Goal: Task Accomplishment & Management: Use online tool/utility

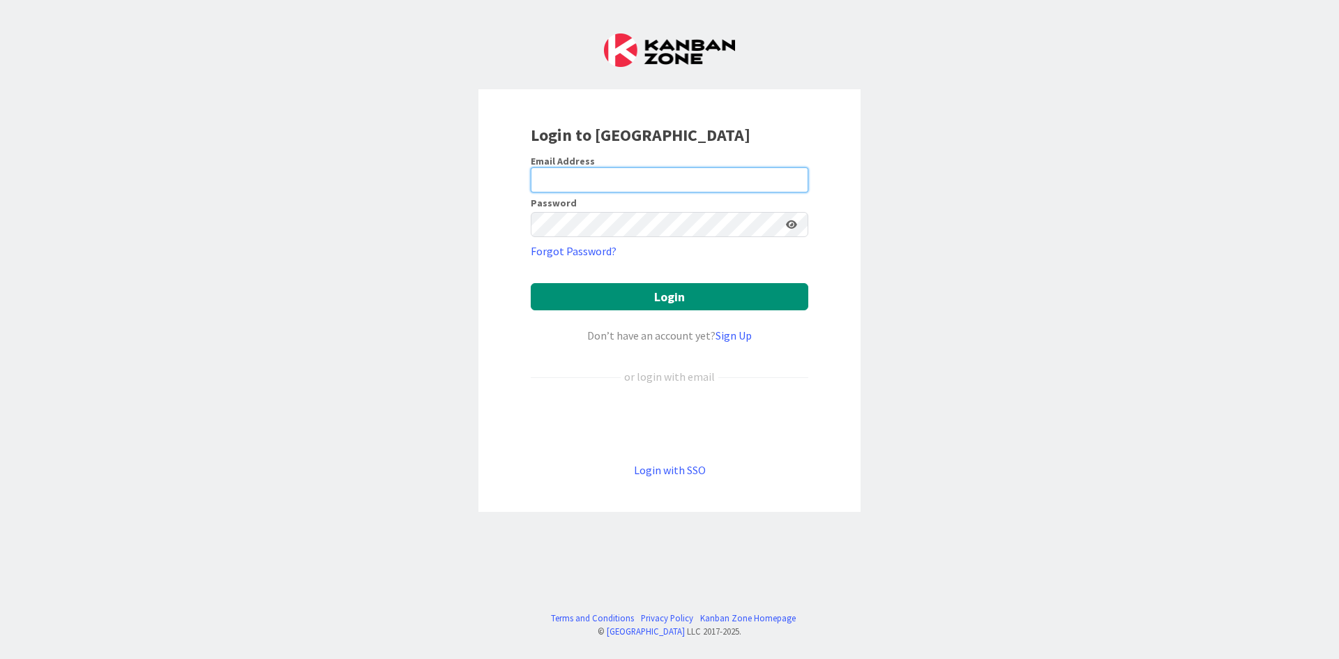
click at [563, 170] on input "email" at bounding box center [670, 179] width 278 height 25
type input "[PERSON_NAME][EMAIL_ADDRESS][DOMAIN_NAME]"
click at [531, 283] on button "Login" at bounding box center [670, 296] width 278 height 27
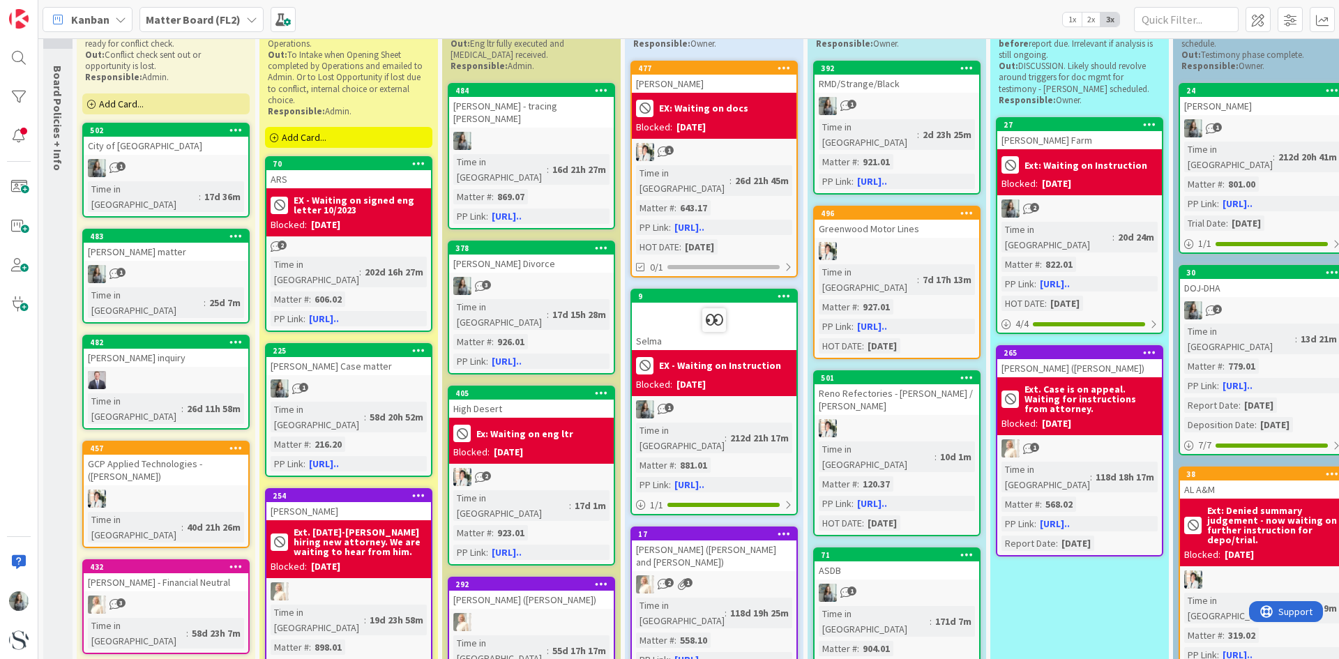
scroll to position [139, 0]
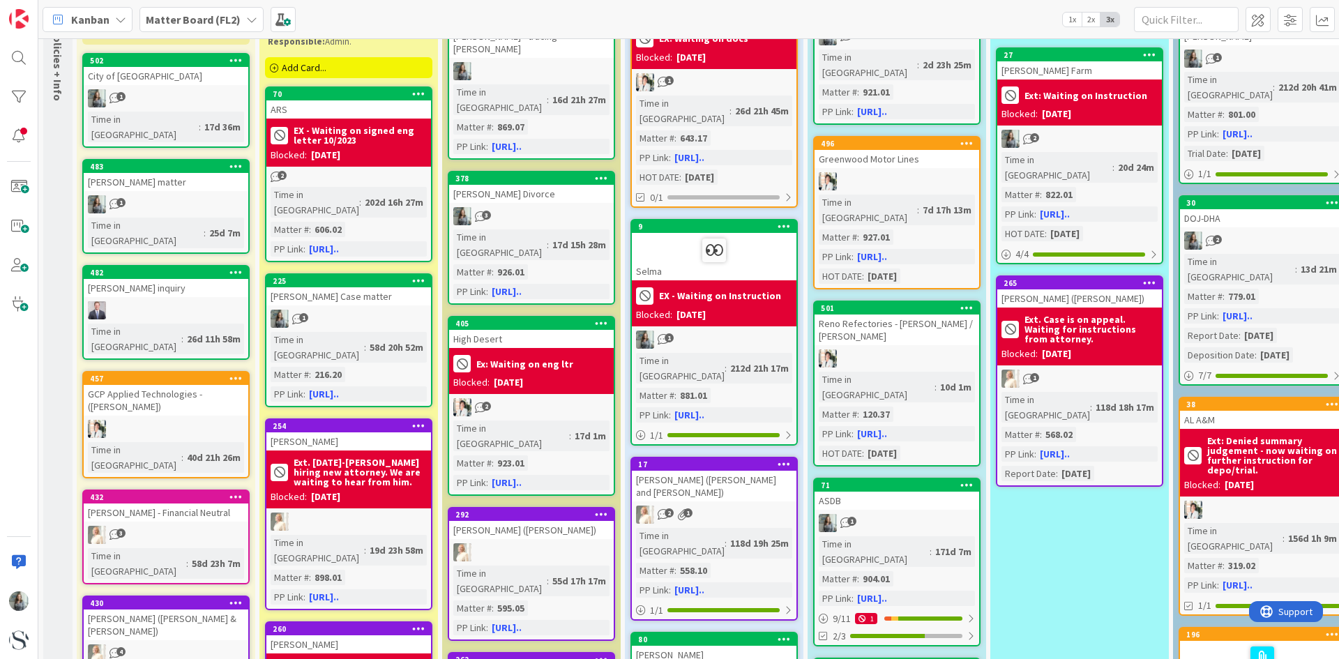
click at [228, 13] on b "Matter Board (FL2)" at bounding box center [193, 20] width 95 height 14
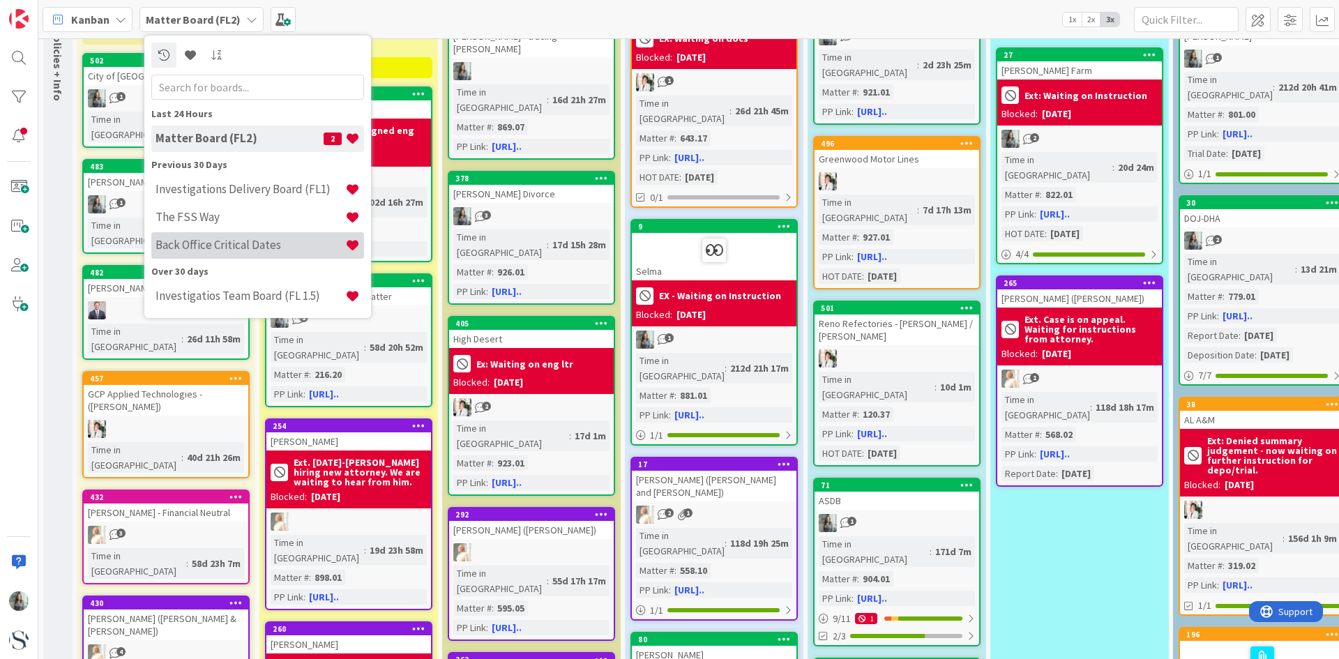
click at [221, 242] on h4 "Back Office Critical Dates" at bounding box center [251, 245] width 190 height 14
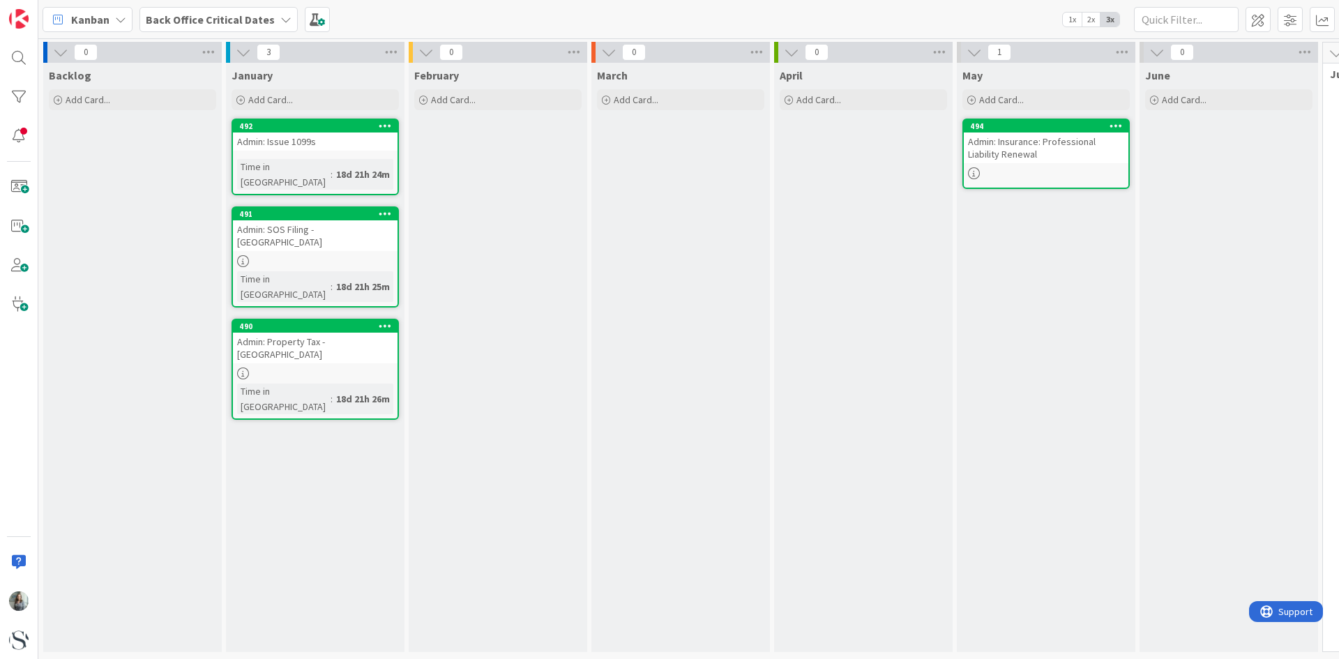
click at [240, 8] on div "Back Office Critical Dates" at bounding box center [218, 19] width 158 height 25
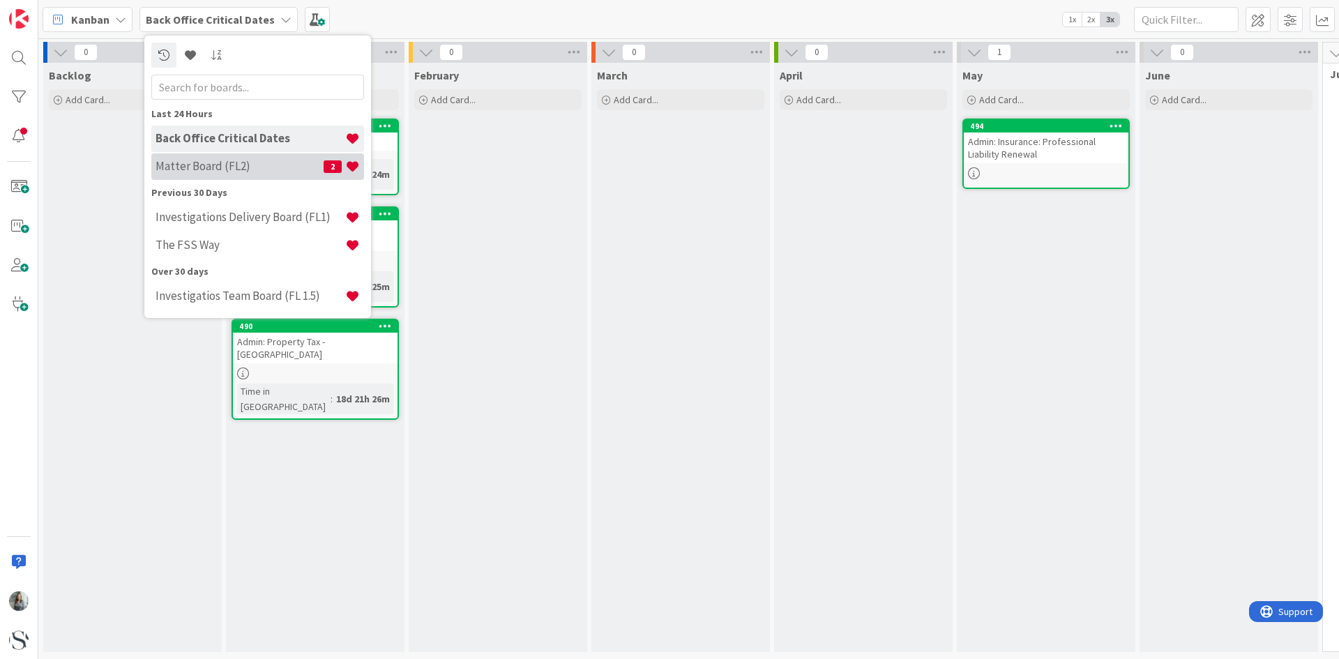
click at [212, 175] on div "Matter Board (FL2) 2" at bounding box center [257, 166] width 213 height 27
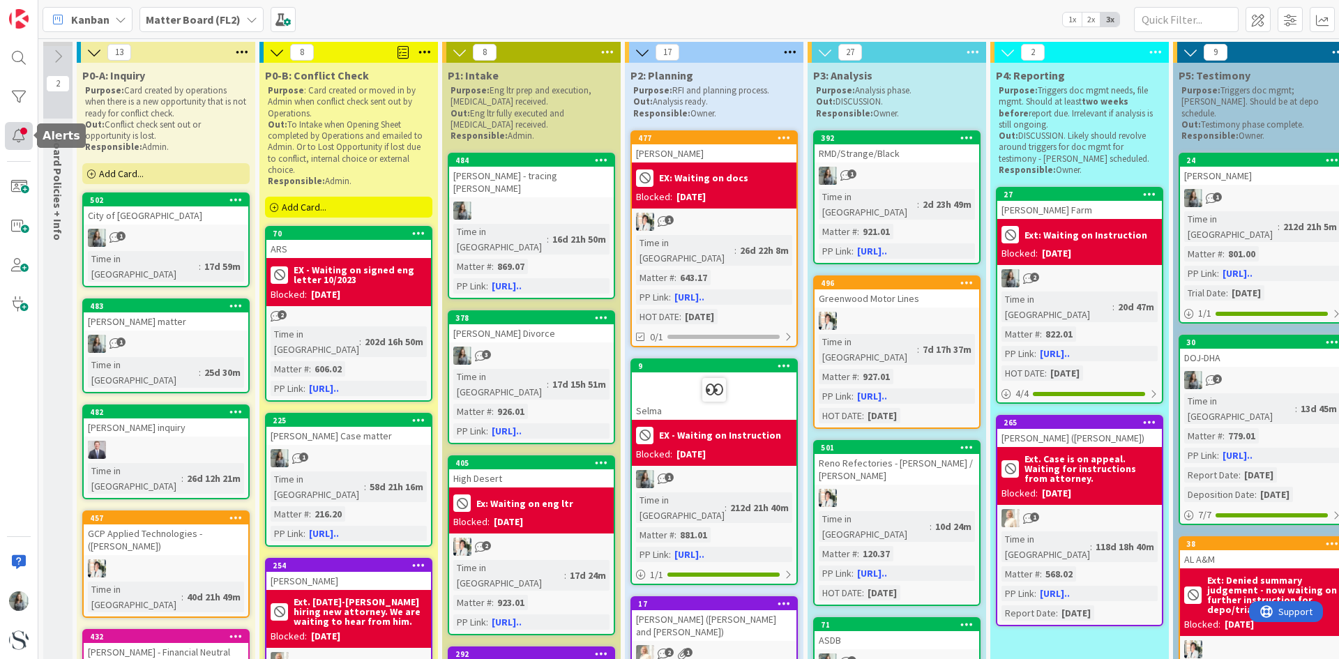
click at [20, 135] on div at bounding box center [19, 136] width 28 height 28
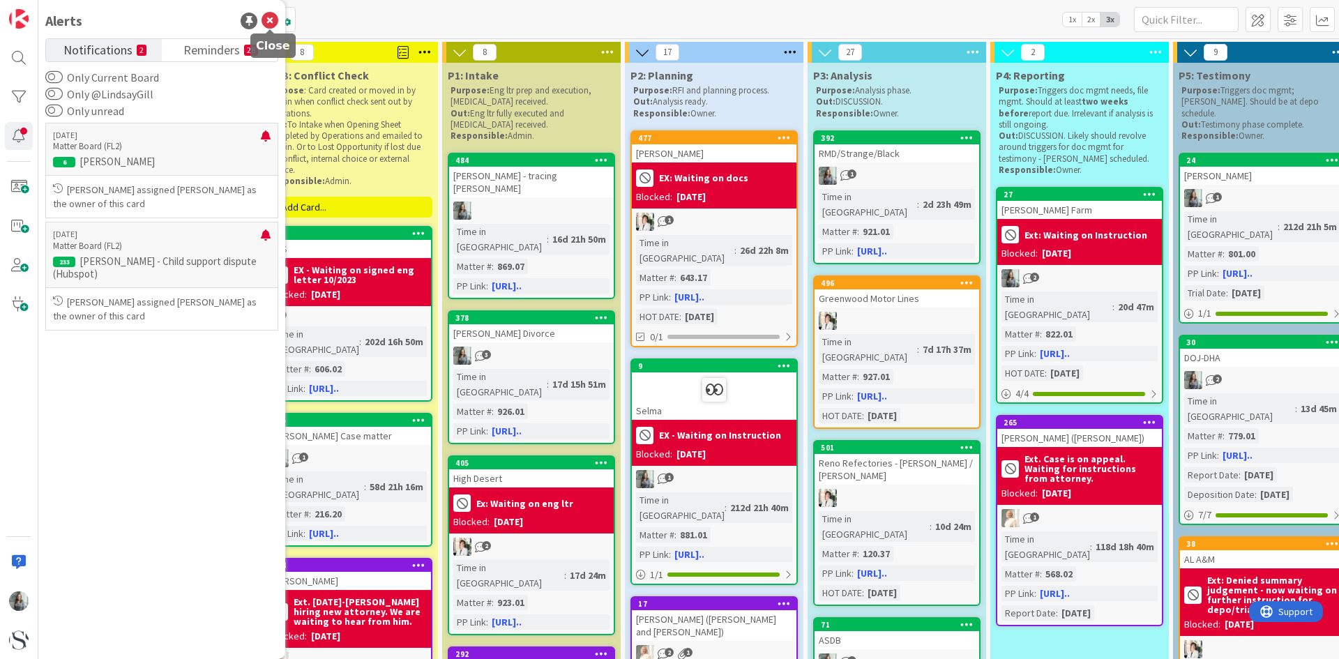
click at [269, 18] on icon at bounding box center [270, 21] width 17 height 17
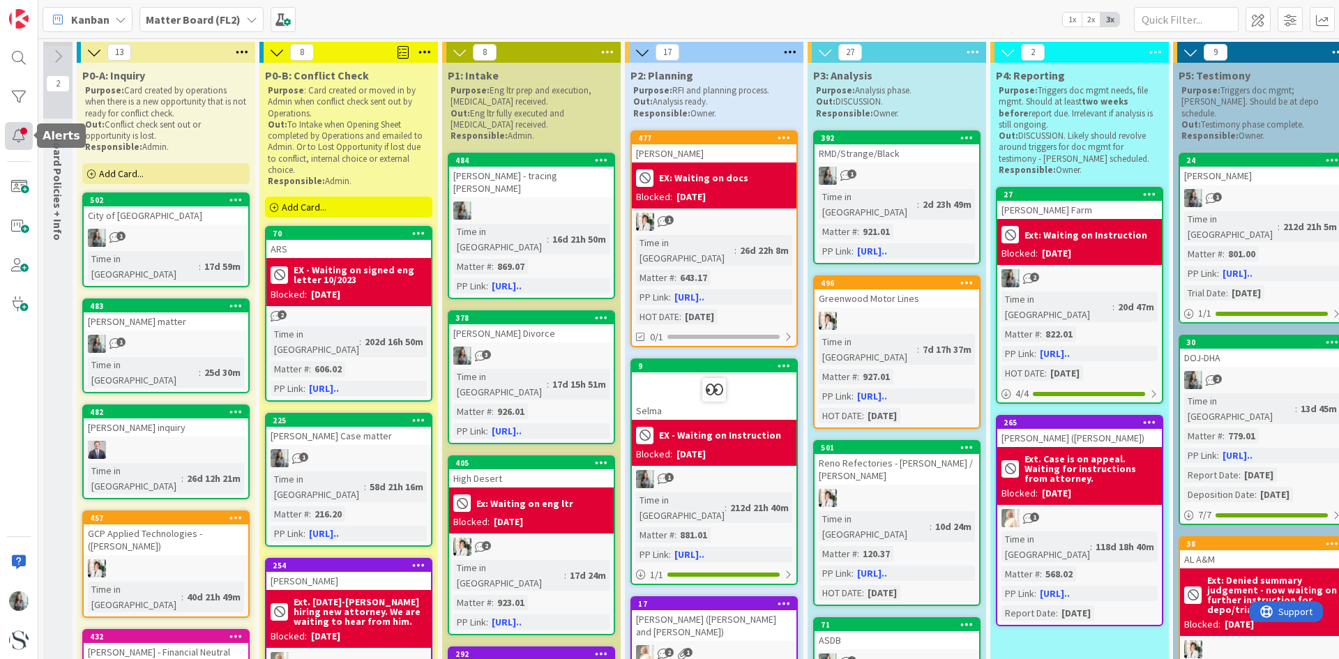
click at [17, 127] on div at bounding box center [19, 136] width 28 height 28
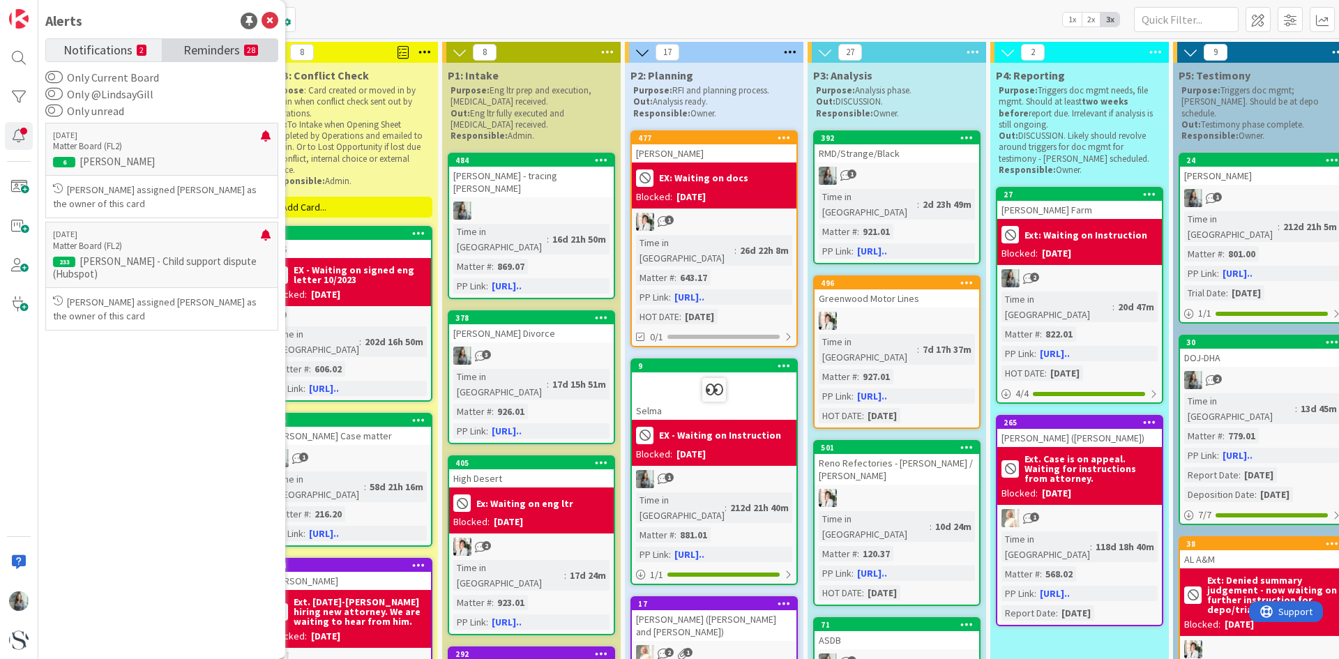
click at [184, 50] on span "Reminders" at bounding box center [211, 49] width 56 height 20
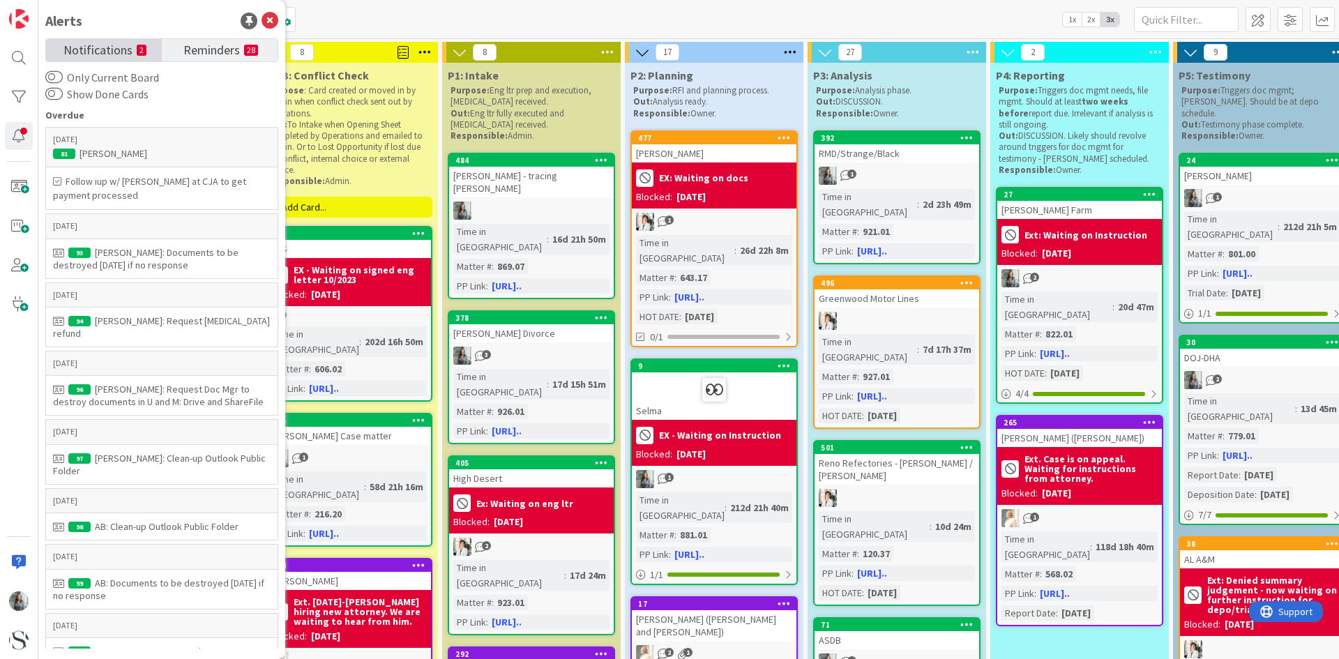
click at [70, 51] on span "Notifications" at bounding box center [97, 49] width 69 height 20
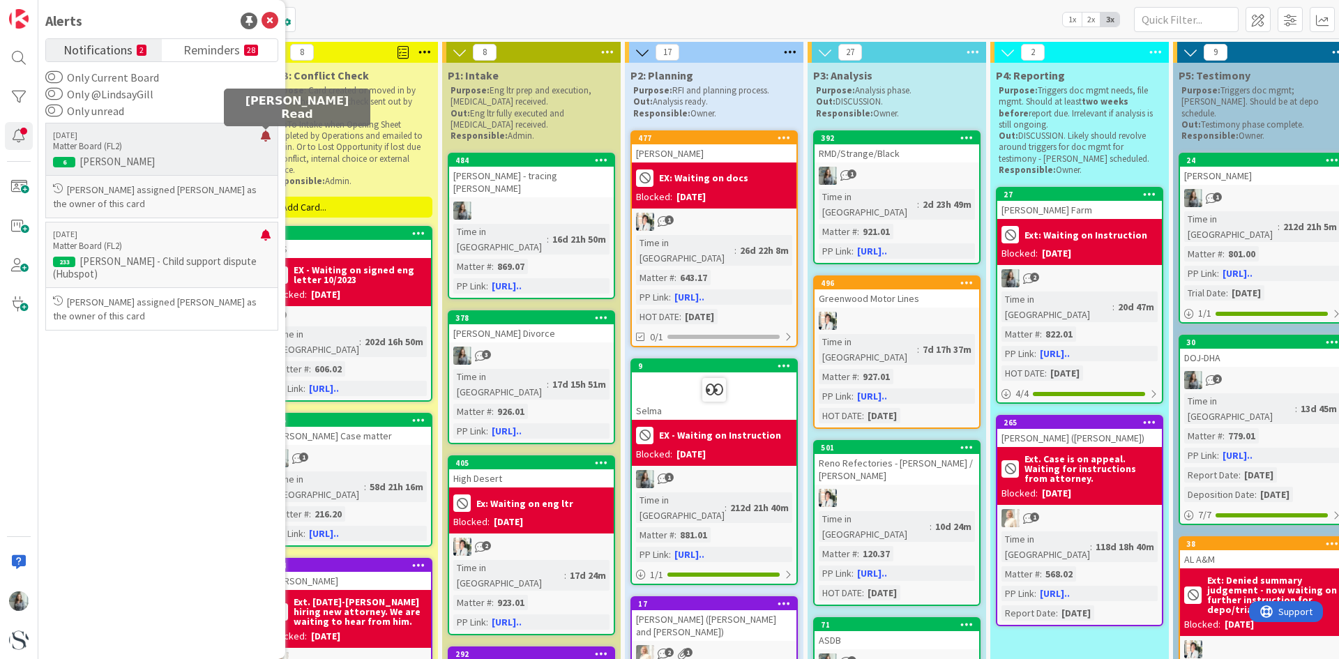
click at [264, 137] on div at bounding box center [266, 141] width 10 height 22
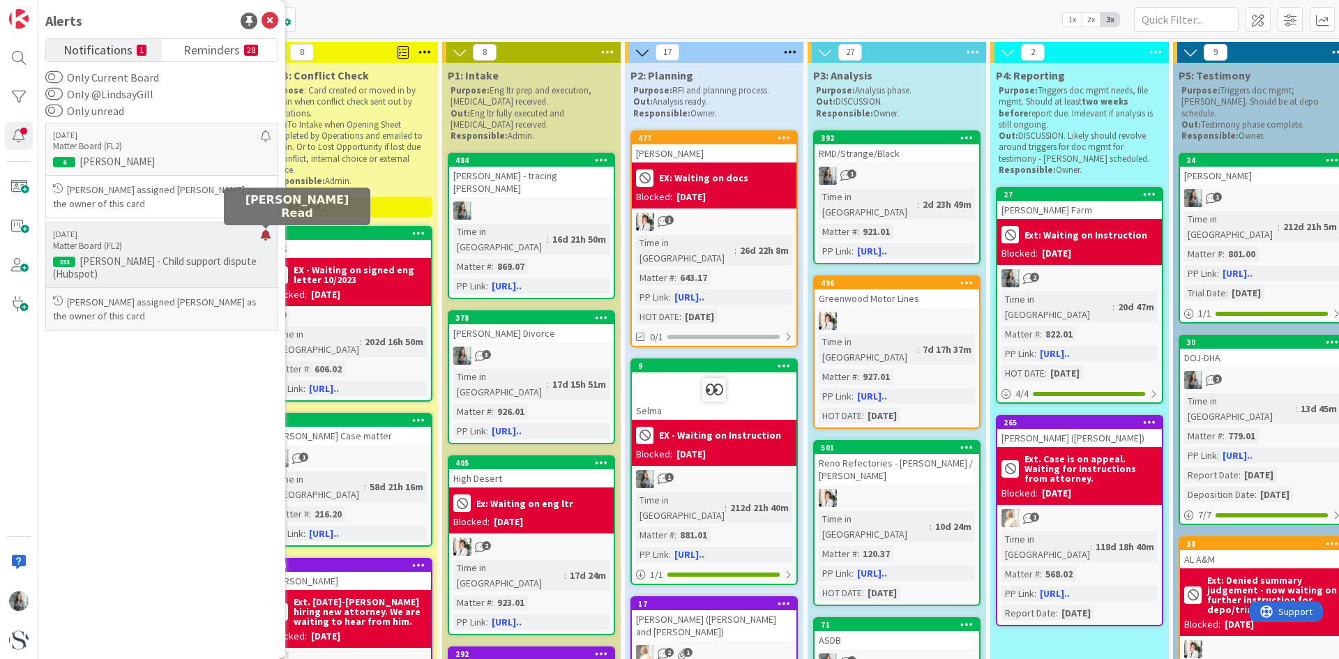
click at [265, 239] on div at bounding box center [266, 240] width 10 height 22
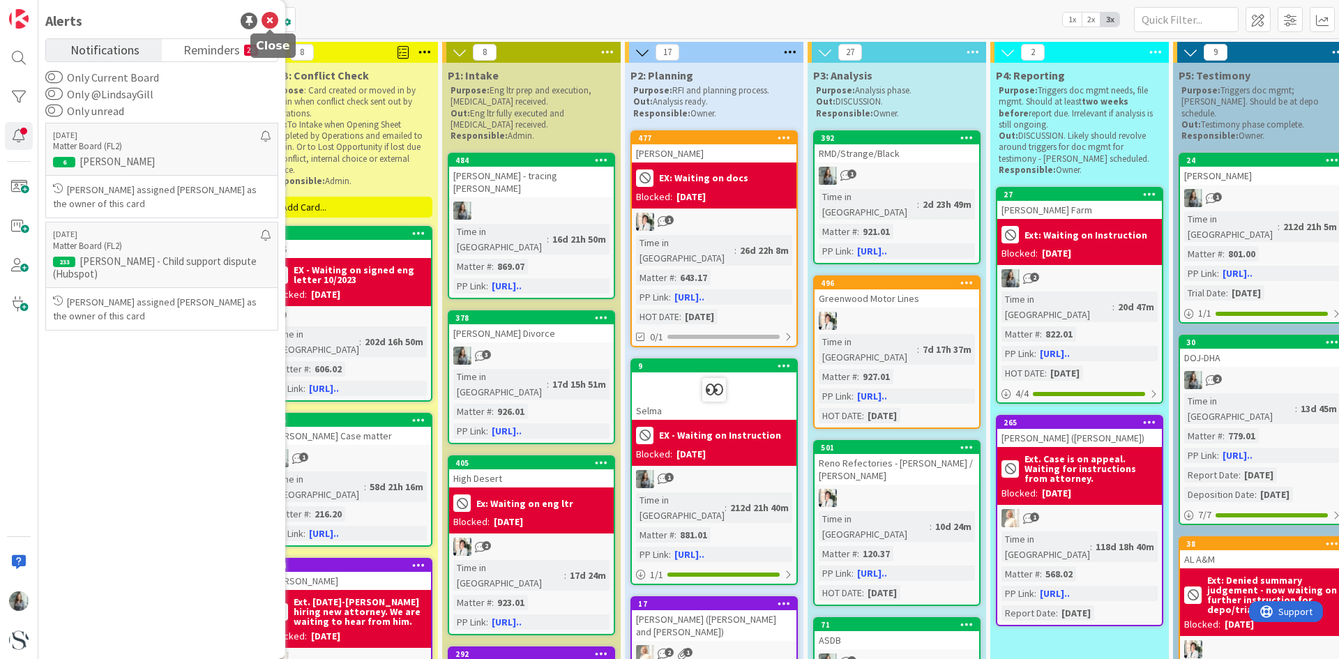
click at [272, 19] on icon at bounding box center [270, 21] width 17 height 17
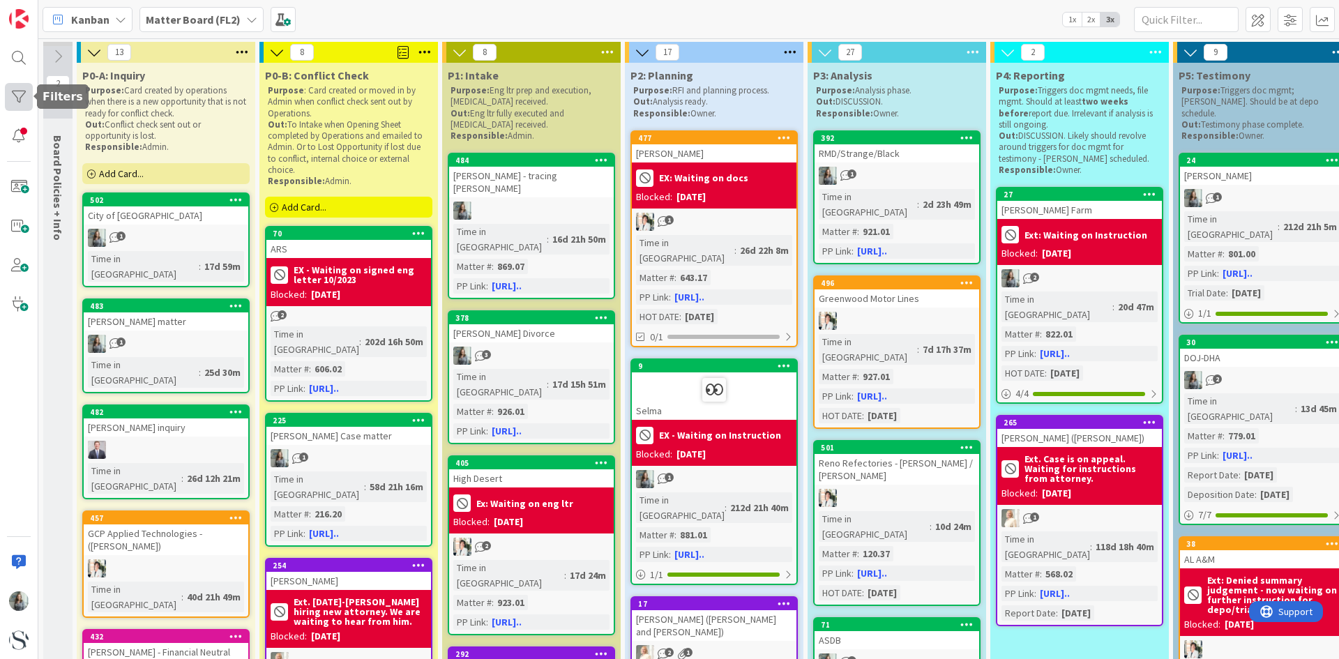
click at [21, 95] on div at bounding box center [19, 97] width 28 height 28
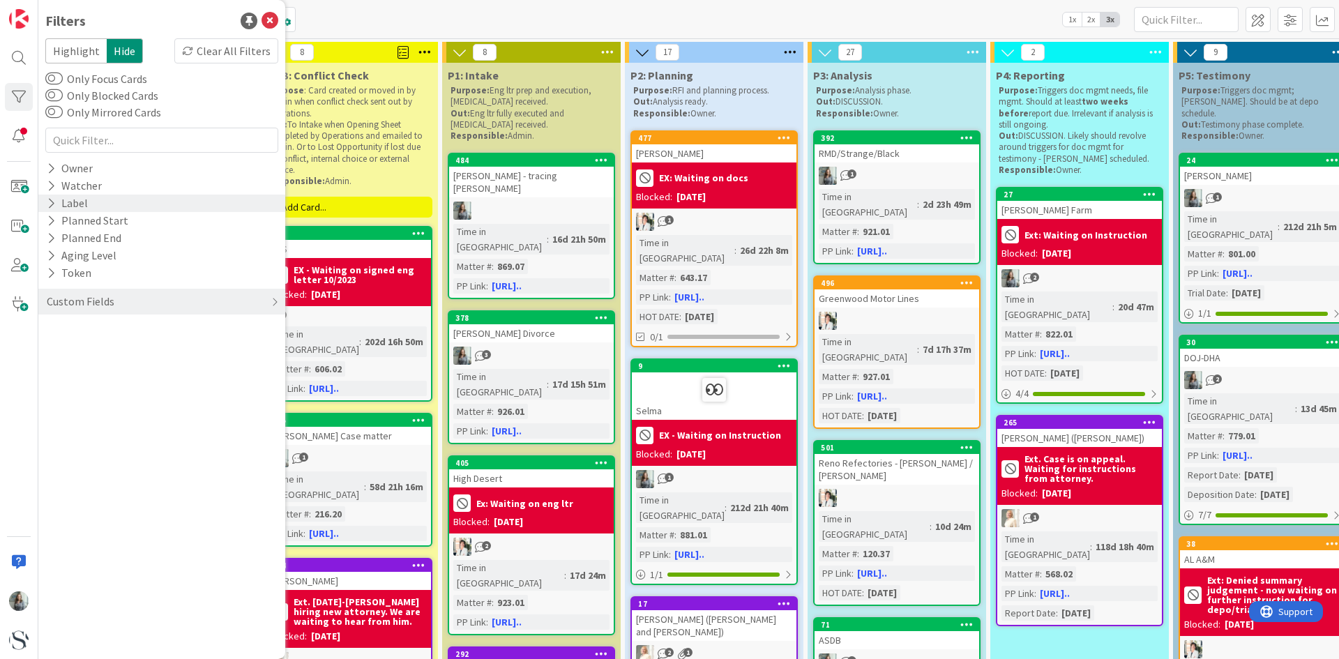
click at [50, 199] on icon at bounding box center [51, 203] width 9 height 12
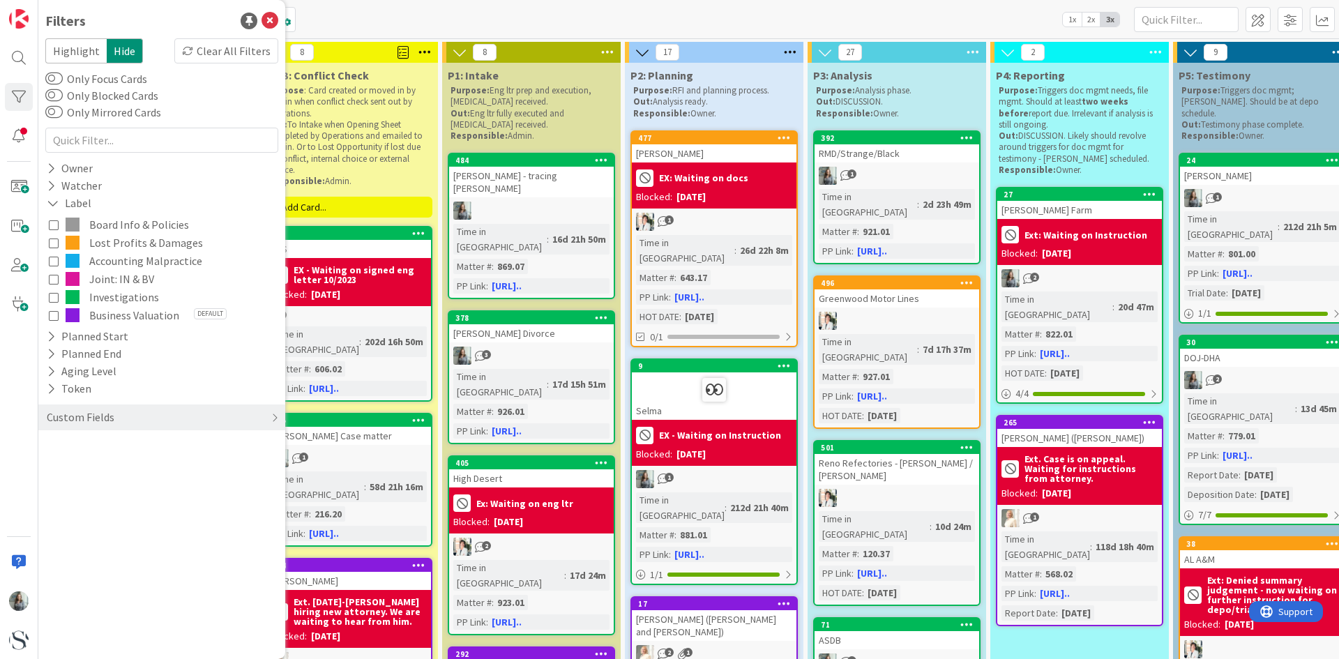
click at [52, 279] on icon at bounding box center [54, 279] width 10 height 10
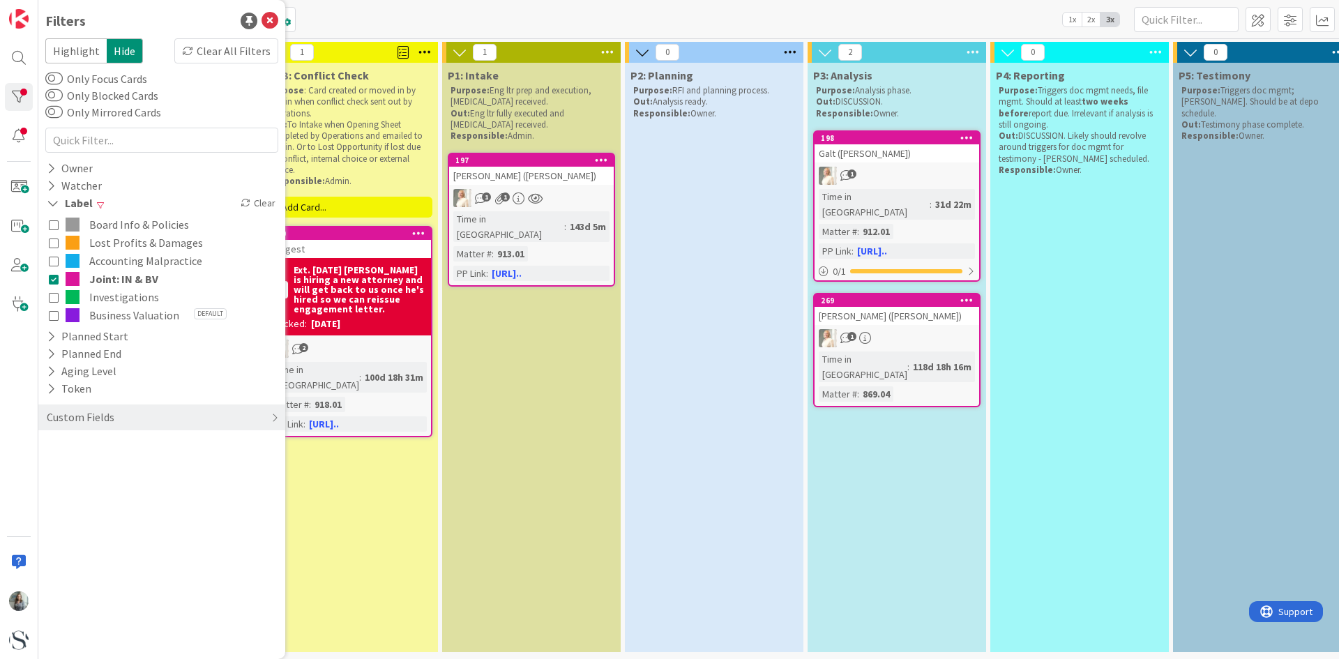
click at [52, 291] on button "Investigations" at bounding box center [162, 297] width 226 height 18
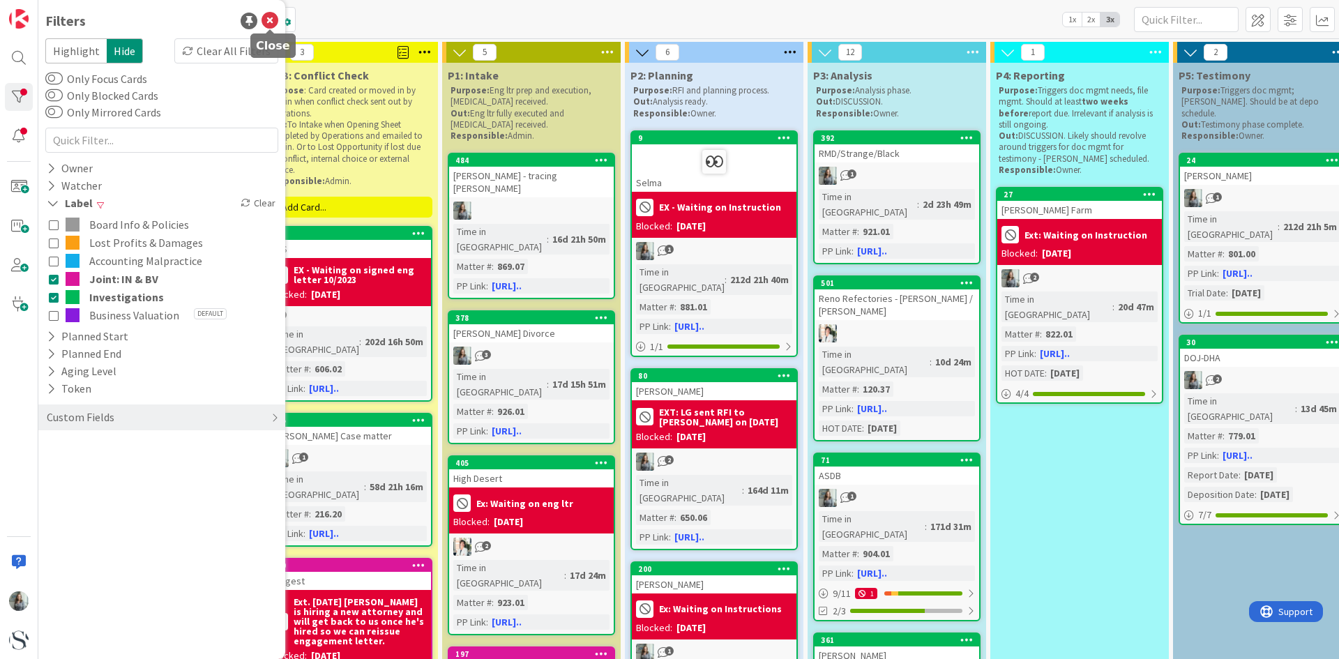
click at [266, 22] on icon at bounding box center [270, 21] width 17 height 17
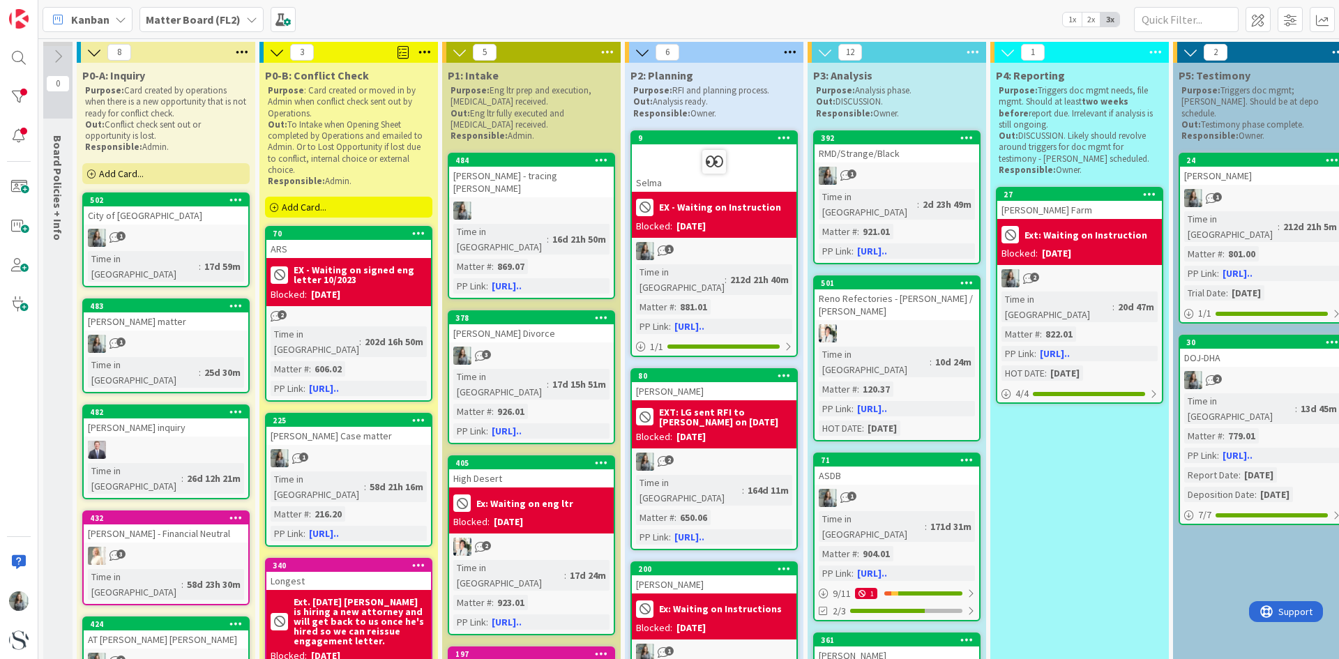
click at [123, 441] on div at bounding box center [166, 450] width 165 height 18
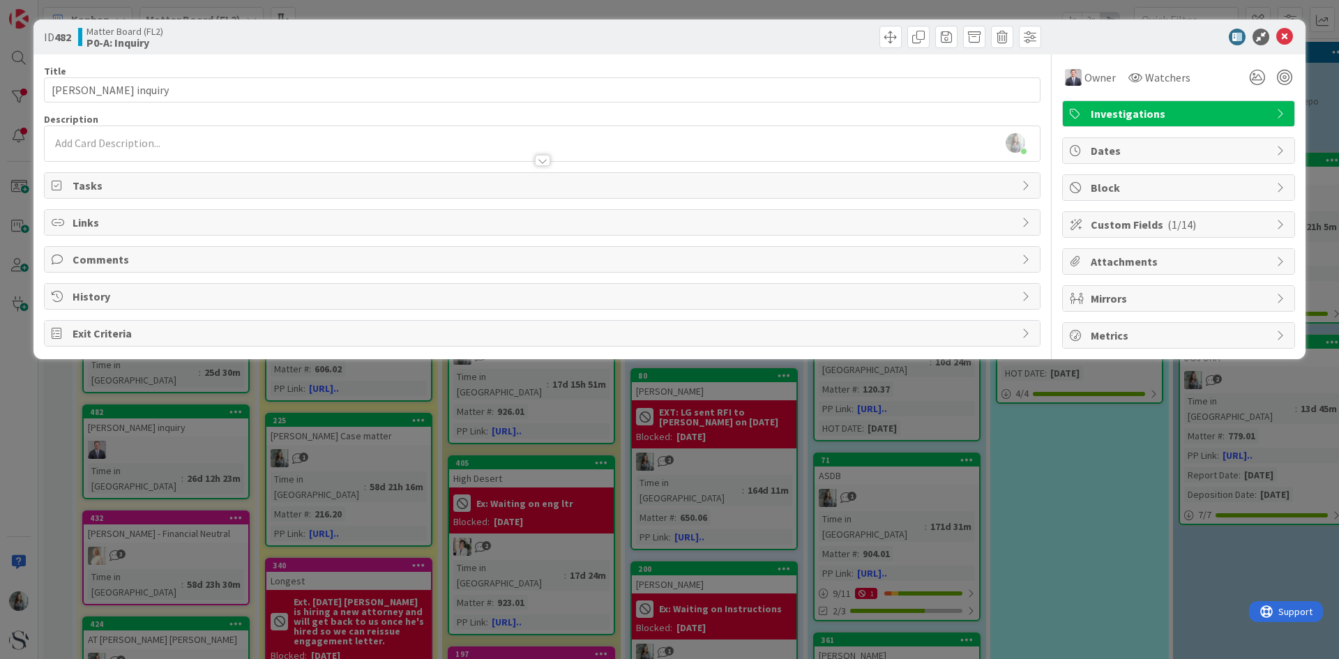
click at [1275, 217] on div "Custom Fields ( 1/14 )" at bounding box center [1179, 224] width 232 height 25
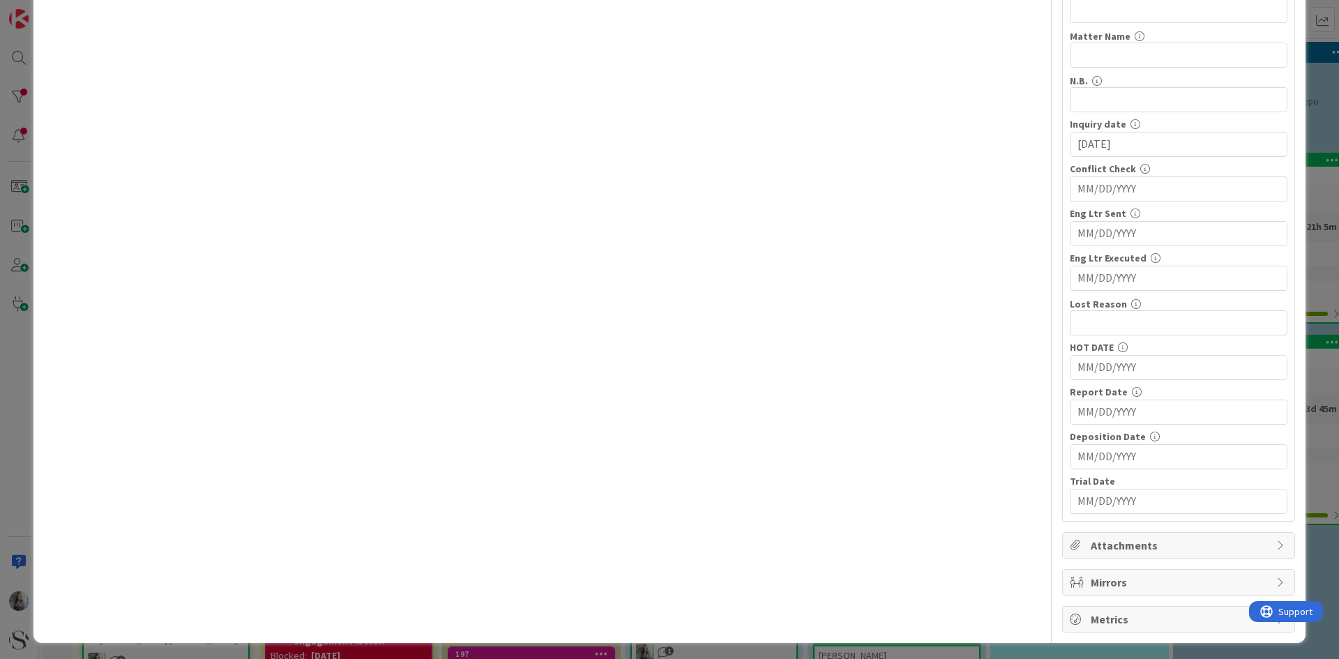
scroll to position [352, 0]
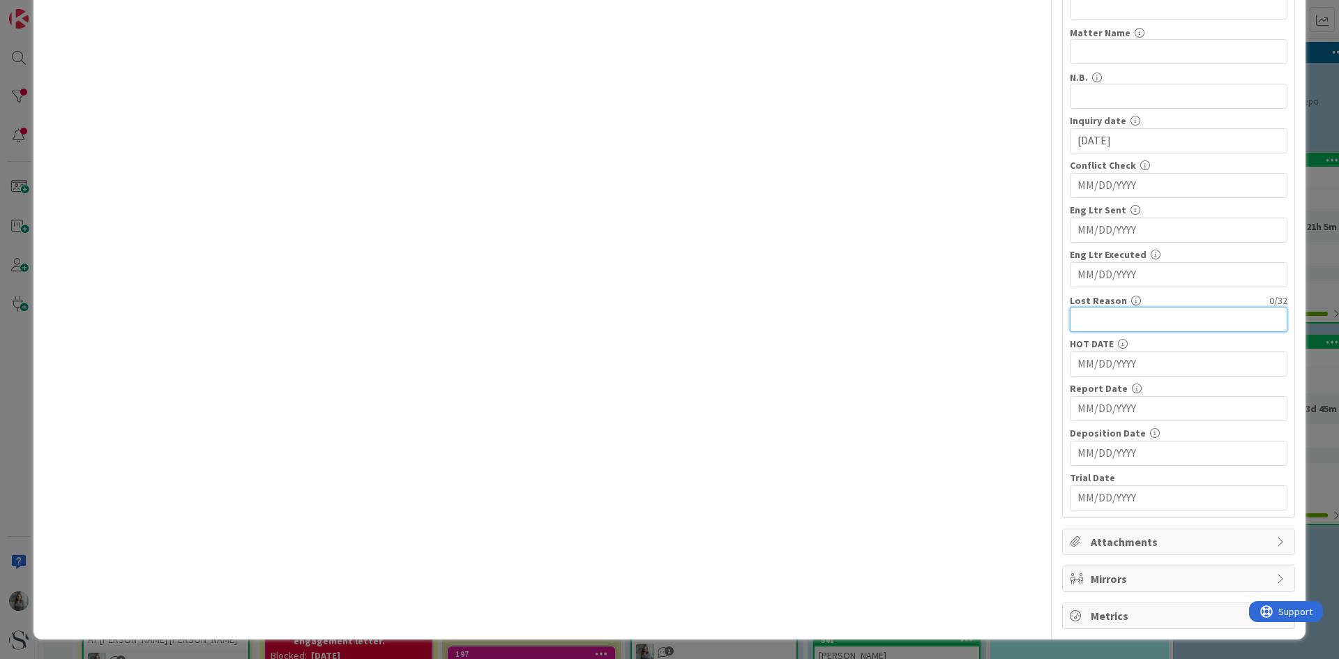
click at [1086, 321] on input "text" at bounding box center [1179, 319] width 218 height 25
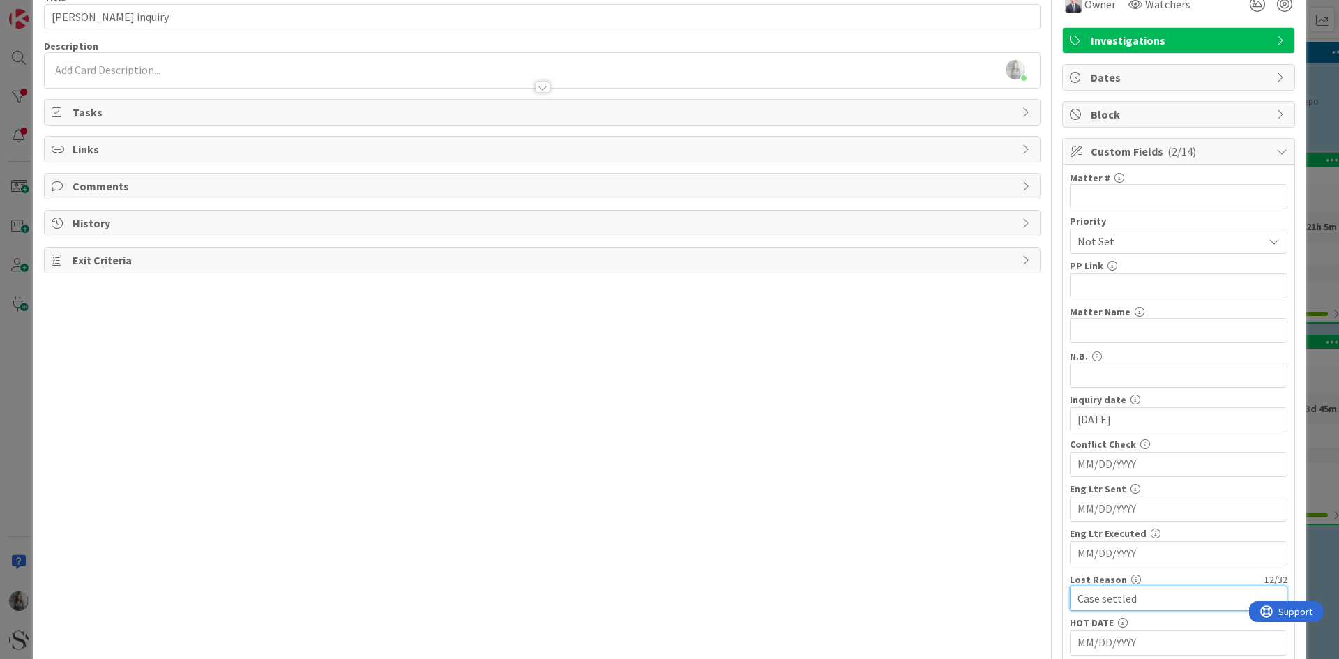
scroll to position [0, 0]
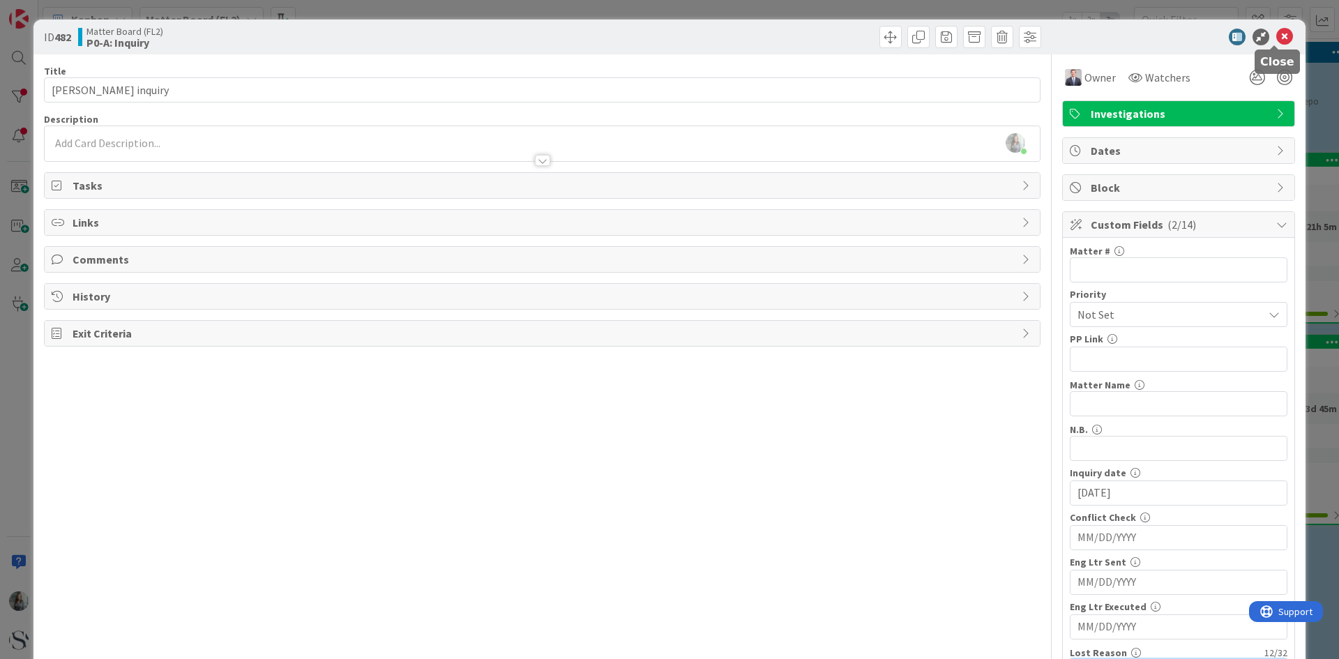
type input "Case settled"
click at [1278, 37] on icon at bounding box center [1284, 37] width 17 height 17
